Goal: Transaction & Acquisition: Purchase product/service

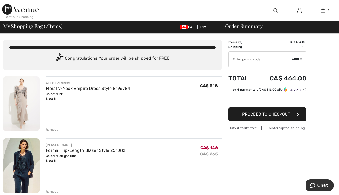
click at [62, 145] on div "[PERSON_NAME]" at bounding box center [85, 145] width 79 height 5
click at [274, 9] on img at bounding box center [275, 10] width 4 height 6
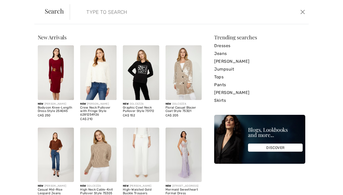
click at [98, 15] on input "search" at bounding box center [163, 12] width 162 height 16
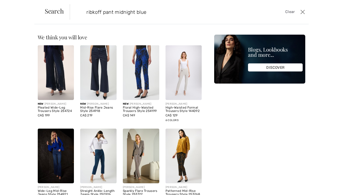
type input "ribkoff pant midnight blue"
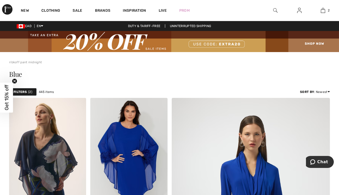
click at [276, 10] on img at bounding box center [275, 10] width 4 height 6
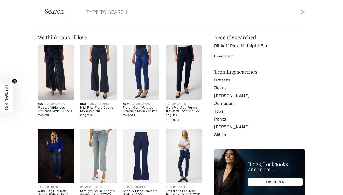
click at [88, 12] on input "search" at bounding box center [163, 12] width 162 height 16
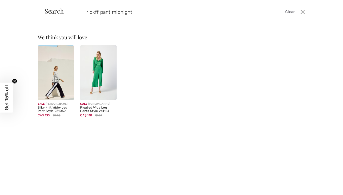
type input "ribkff pant midnight"
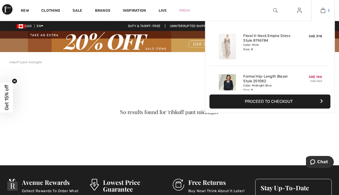
click at [323, 8] on img at bounding box center [323, 10] width 4 height 6
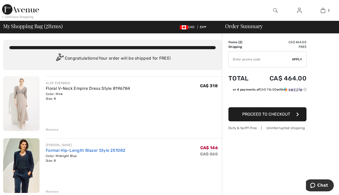
click at [52, 149] on link "Formal Hip-Length Blazer Style 251082" at bounding box center [85, 150] width 79 height 5
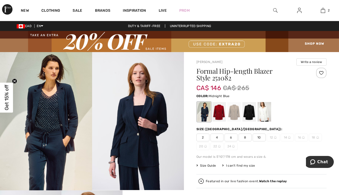
click at [64, 119] on img at bounding box center [46, 121] width 92 height 138
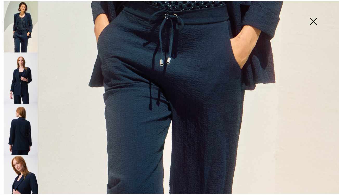
scroll to position [314, 0]
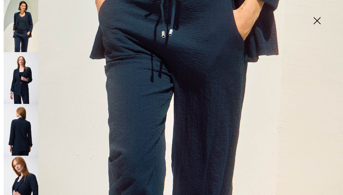
click at [317, 19] on img at bounding box center [317, 21] width 26 height 27
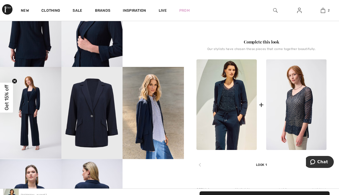
scroll to position [217, 0]
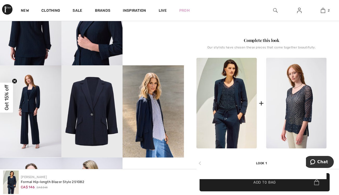
click at [232, 117] on img at bounding box center [226, 103] width 60 height 91
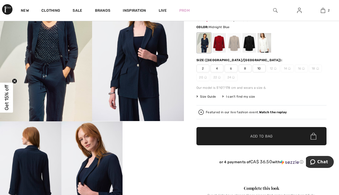
scroll to position [43, 0]
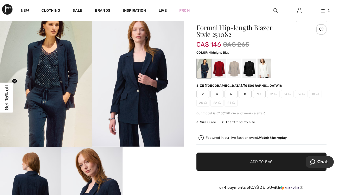
click at [150, 128] on img at bounding box center [138, 78] width 92 height 138
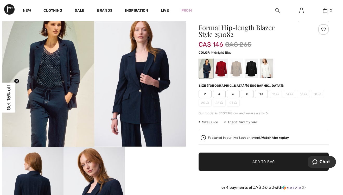
scroll to position [44, 0]
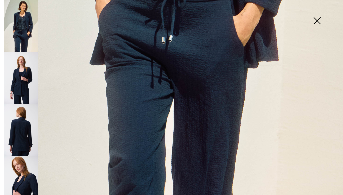
click at [316, 18] on img at bounding box center [317, 21] width 26 height 27
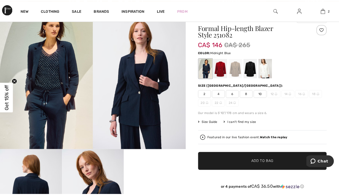
scroll to position [43, 0]
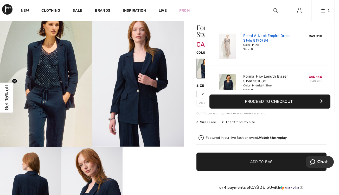
click at [251, 36] on link "Floral V-Neck Empire Dress Style 8196784" at bounding box center [268, 38] width 51 height 9
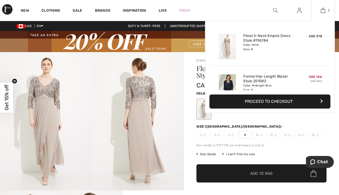
click at [322, 11] on img at bounding box center [323, 10] width 4 height 6
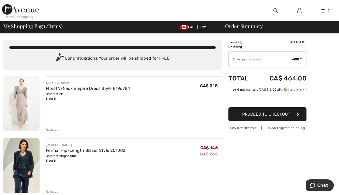
click at [51, 128] on div "Remove" at bounding box center [52, 129] width 13 height 5
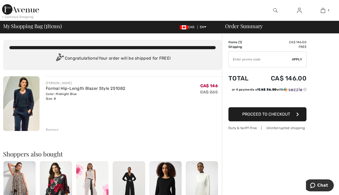
click at [298, 10] on img at bounding box center [299, 10] width 4 height 6
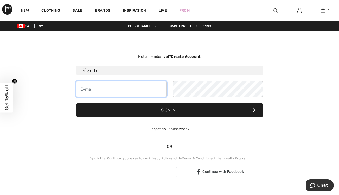
click at [89, 91] on input "email" at bounding box center [121, 89] width 90 height 16
type input "claskis@me.com"
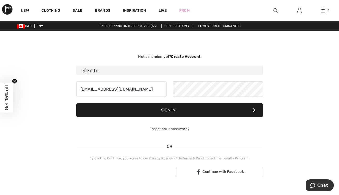
click at [183, 111] on button "Sign In" at bounding box center [169, 110] width 187 height 14
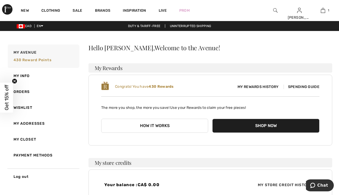
click at [272, 122] on button "Shop Now" at bounding box center [265, 126] width 107 height 14
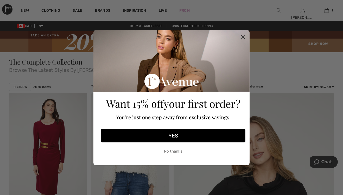
click at [174, 149] on button "No thanks" at bounding box center [173, 151] width 144 height 13
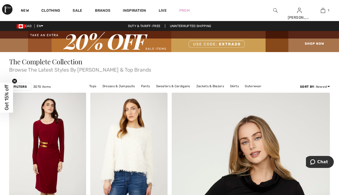
click at [273, 10] on img at bounding box center [275, 10] width 4 height 6
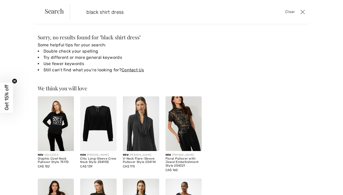
click at [99, 12] on input "black shirt dress" at bounding box center [163, 12] width 162 height 16
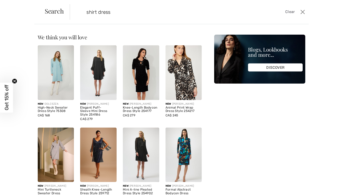
click at [138, 16] on input "shirt dress" at bounding box center [163, 12] width 162 height 16
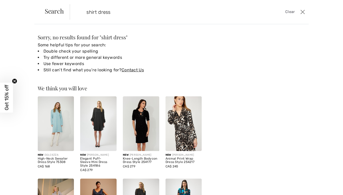
type input "shirt dress"
click at [302, 10] on button "Close" at bounding box center [303, 12] width 8 height 8
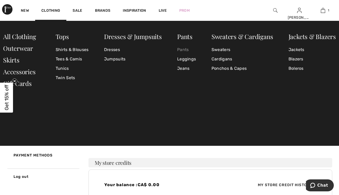
click at [182, 49] on link "Pants" at bounding box center [186, 49] width 19 height 9
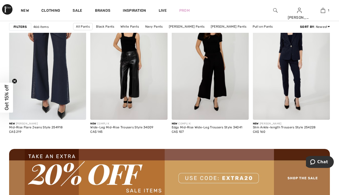
scroll to position [997, 0]
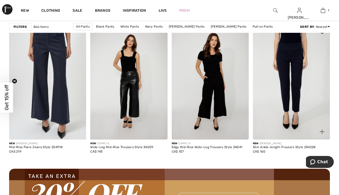
click at [295, 69] on img at bounding box center [291, 81] width 77 height 115
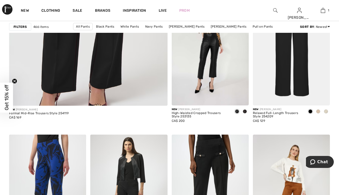
scroll to position [1343, 0]
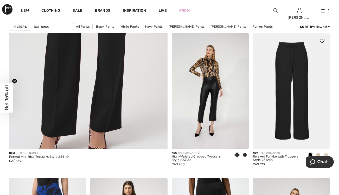
click at [289, 66] on img at bounding box center [291, 90] width 77 height 115
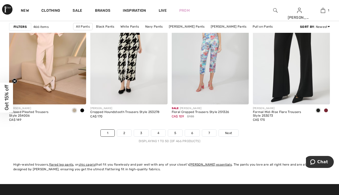
scroll to position [2210, 0]
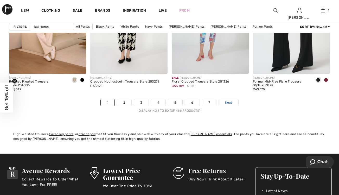
click at [231, 102] on span "Next" at bounding box center [228, 102] width 7 height 5
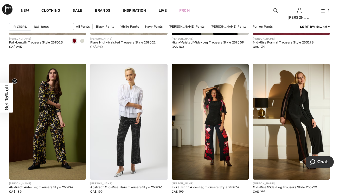
scroll to position [1647, 0]
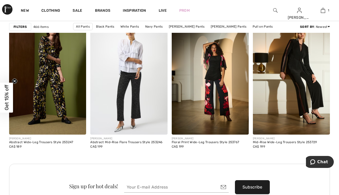
click at [275, 9] on img at bounding box center [275, 10] width 4 height 6
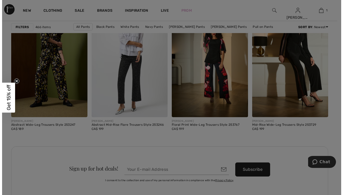
scroll to position [1663, 0]
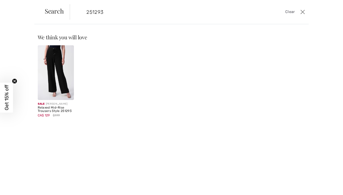
type input "251293"
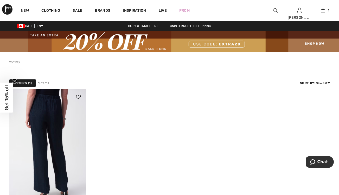
click at [57, 131] on img at bounding box center [47, 146] width 77 height 115
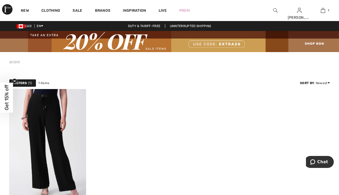
scroll to position [87, 0]
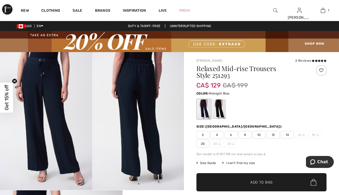
click at [247, 133] on span "8" at bounding box center [244, 135] width 13 height 8
click at [257, 181] on span "Add to Bag" at bounding box center [261, 181] width 22 height 5
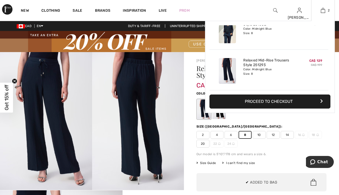
click at [275, 100] on button "Proceed to Checkout" at bounding box center [269, 101] width 121 height 14
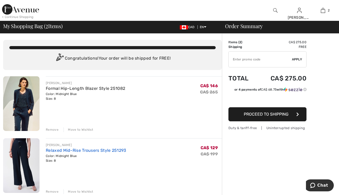
click at [60, 151] on link "Relaxed Mid-Rise Trousers Style 251293" at bounding box center [86, 150] width 80 height 5
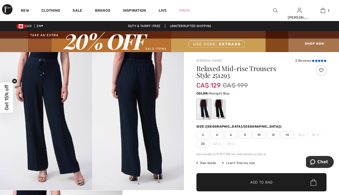
click at [318, 61] on icon at bounding box center [319, 60] width 3 height 3
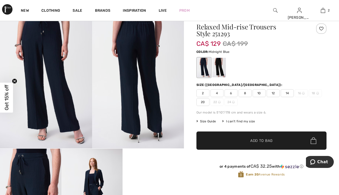
scroll to position [63, 0]
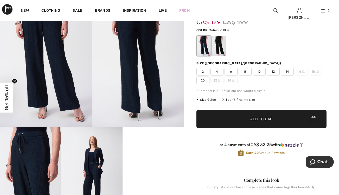
click at [208, 99] on span "Size Guide" at bounding box center [206, 99] width 20 height 5
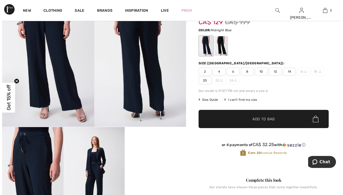
scroll to position [63, 0]
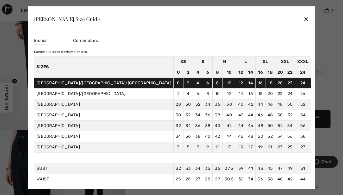
click at [303, 18] on div "✕" at bounding box center [305, 19] width 5 height 11
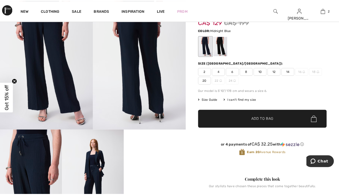
scroll to position [63, 0]
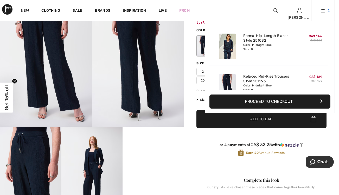
click at [323, 8] on img at bounding box center [323, 10] width 4 height 6
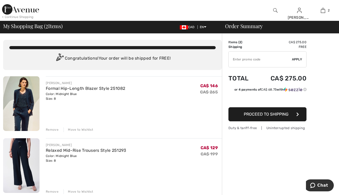
click at [282, 114] on span "Proceed to Shipping" at bounding box center [266, 114] width 45 height 5
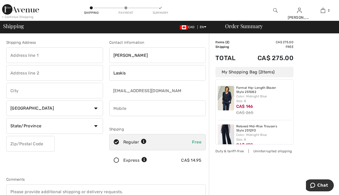
click at [21, 55] on input "text" at bounding box center [54, 55] width 97 height 16
type input "45 Sinclair Ave"
type input "Georgetown"
select select "ON"
type input "L7G 4X4"
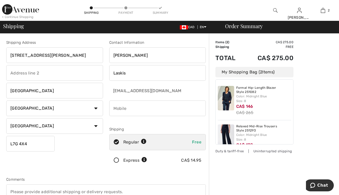
type input "9057029456"
type input "L7G4X4"
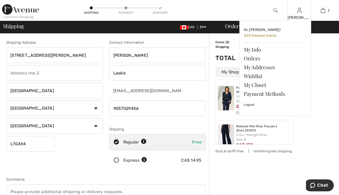
click at [300, 13] on img at bounding box center [299, 10] width 4 height 6
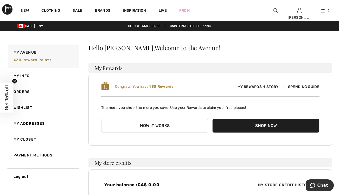
click at [274, 124] on button "Shop Now" at bounding box center [265, 126] width 107 height 14
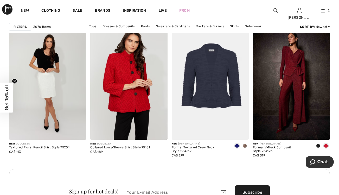
scroll to position [1647, 0]
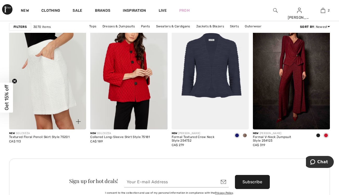
click at [48, 109] on img at bounding box center [47, 71] width 77 height 115
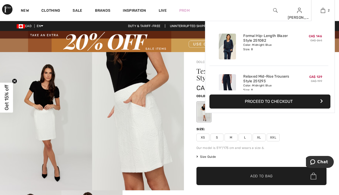
click at [275, 102] on button "Proceed to Checkout" at bounding box center [269, 101] width 121 height 14
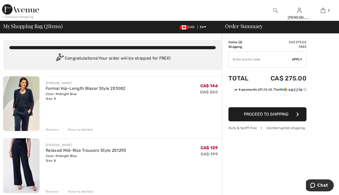
click at [264, 113] on span "Proceed to Shipping" at bounding box center [266, 114] width 45 height 5
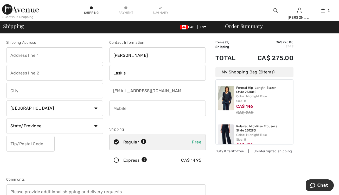
click at [15, 88] on input "text" at bounding box center [54, 91] width 97 height 16
type input "Georgetown"
type input "45 Sinclair Ave"
select select "ON"
type input "L7G 4X4"
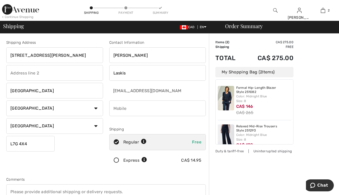
type input "9057029456"
type input "L7G4X4"
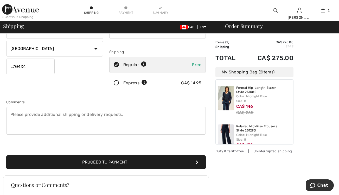
scroll to position [87, 0]
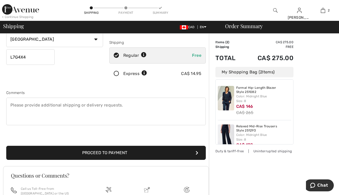
click at [121, 153] on button "Proceed to Payment" at bounding box center [105, 153] width 199 height 14
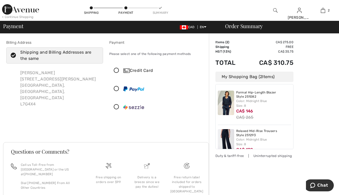
click at [116, 69] on icon at bounding box center [116, 70] width 14 height 5
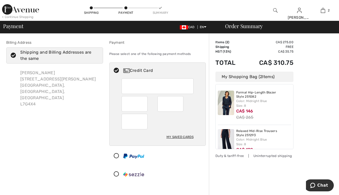
click at [125, 83] on div at bounding box center [157, 86] width 72 height 16
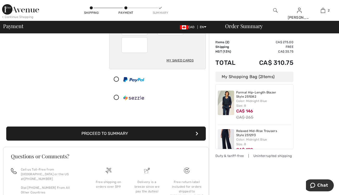
scroll to position [87, 0]
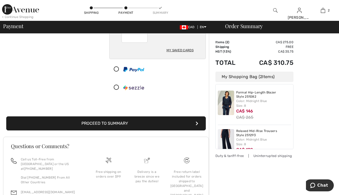
click at [127, 122] on button "Proceed to Summary" at bounding box center [105, 123] width 199 height 14
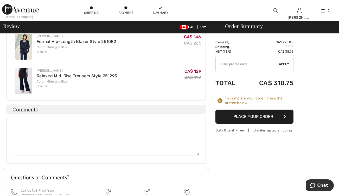
scroll to position [173, 0]
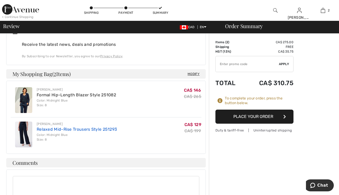
click at [62, 127] on link "Relaxed Mid-Rise Trousers Style 251293" at bounding box center [77, 129] width 80 height 5
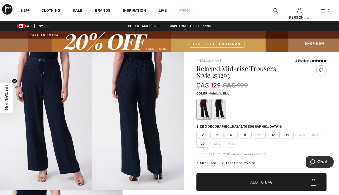
click at [233, 134] on span "6" at bounding box center [230, 135] width 13 height 8
click at [265, 182] on span "Add to Bag" at bounding box center [261, 181] width 22 height 5
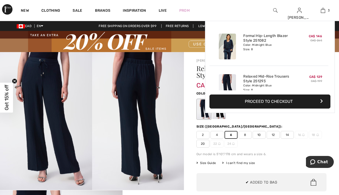
scroll to position [57, 0]
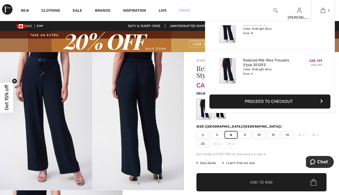
click at [323, 11] on img at bounding box center [323, 10] width 4 height 6
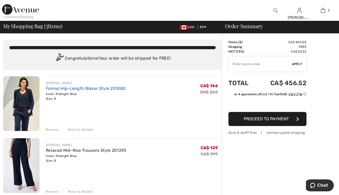
click at [64, 89] on link "Formal Hip-Length Blazer Style 251082" at bounding box center [85, 88] width 79 height 5
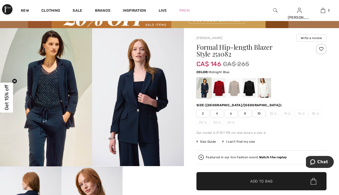
scroll to position [43, 0]
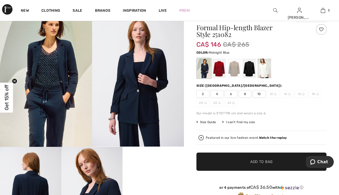
click at [234, 93] on span "6" at bounding box center [230, 94] width 13 height 8
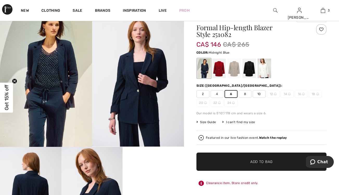
click at [264, 160] on span "Add to Bag" at bounding box center [261, 161] width 22 height 5
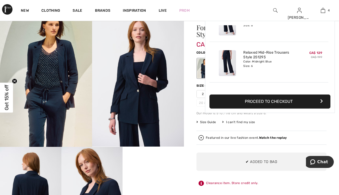
scroll to position [0, 0]
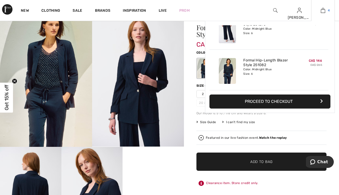
click at [321, 12] on img at bounding box center [323, 10] width 4 height 6
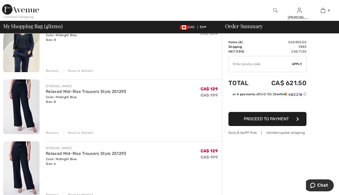
scroll to position [43, 0]
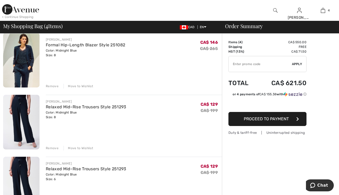
click at [52, 85] on div "Remove" at bounding box center [52, 86] width 13 height 5
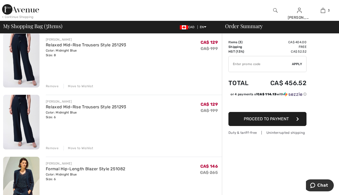
click at [51, 85] on div "Remove" at bounding box center [52, 86] width 13 height 5
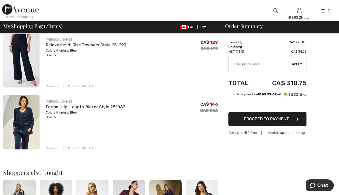
click at [274, 118] on span "Proceed to Payment" at bounding box center [266, 118] width 45 height 5
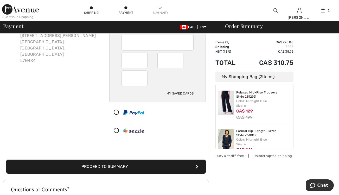
scroll to position [87, 0]
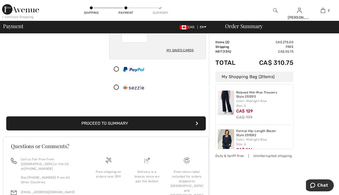
click at [121, 122] on button "Proceed to Summary" at bounding box center [105, 123] width 199 height 14
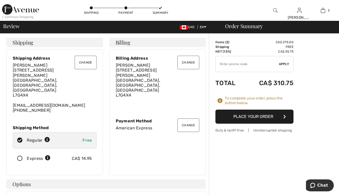
click at [250, 114] on button "Place Your Order" at bounding box center [254, 116] width 78 height 14
